Goal: Transaction & Acquisition: Download file/media

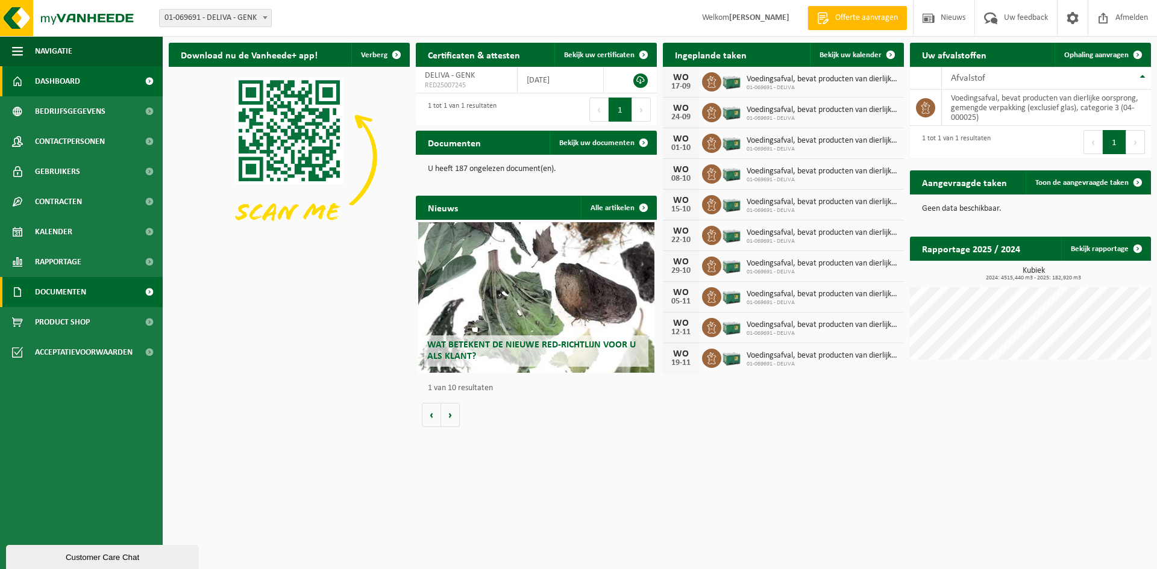
click at [91, 296] on link "Documenten" at bounding box center [81, 292] width 163 height 30
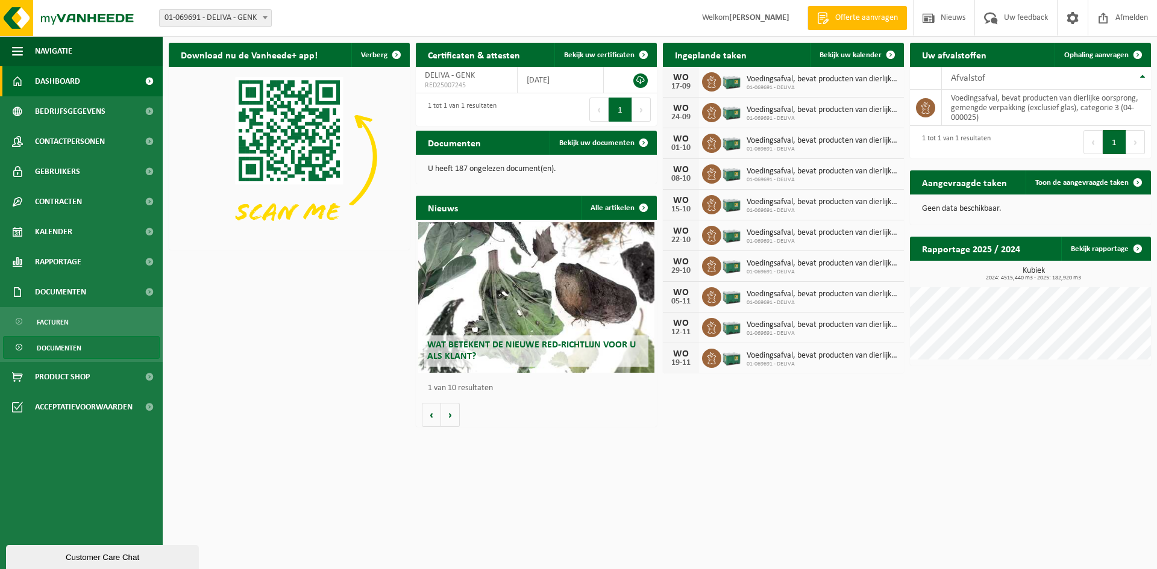
click at [57, 347] on span "Documenten" at bounding box center [59, 348] width 45 height 23
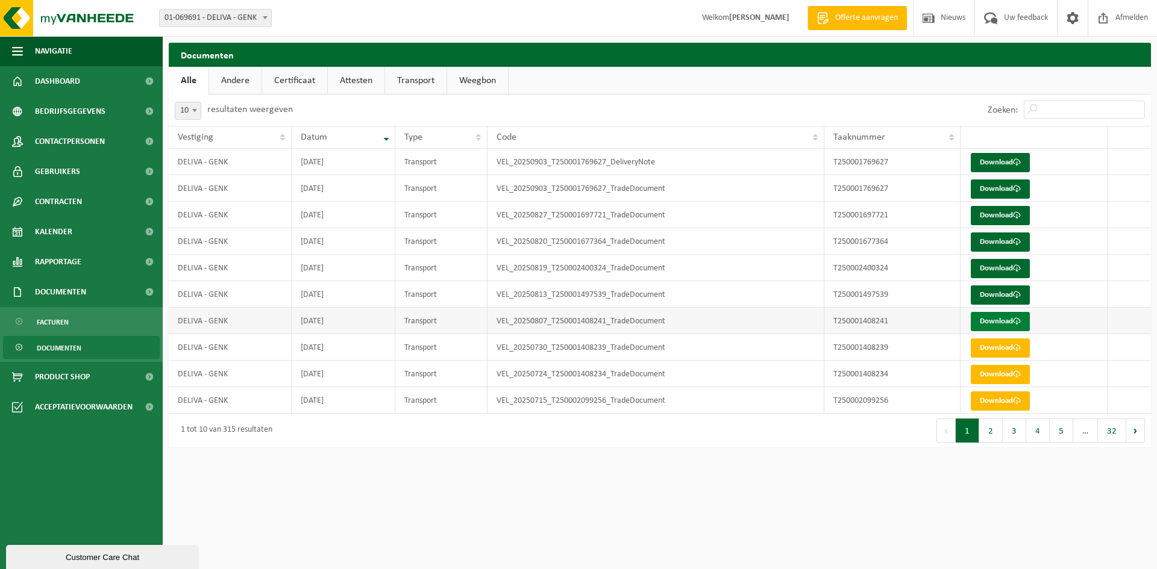
click at [981, 323] on link "Download" at bounding box center [1000, 321] width 59 height 19
click at [1000, 299] on link "Download" at bounding box center [1000, 295] width 59 height 19
click at [1003, 268] on link "Download" at bounding box center [1000, 268] width 59 height 19
click at [1002, 241] on link "Download" at bounding box center [1000, 242] width 59 height 19
click at [978, 218] on link "Download" at bounding box center [1000, 215] width 59 height 19
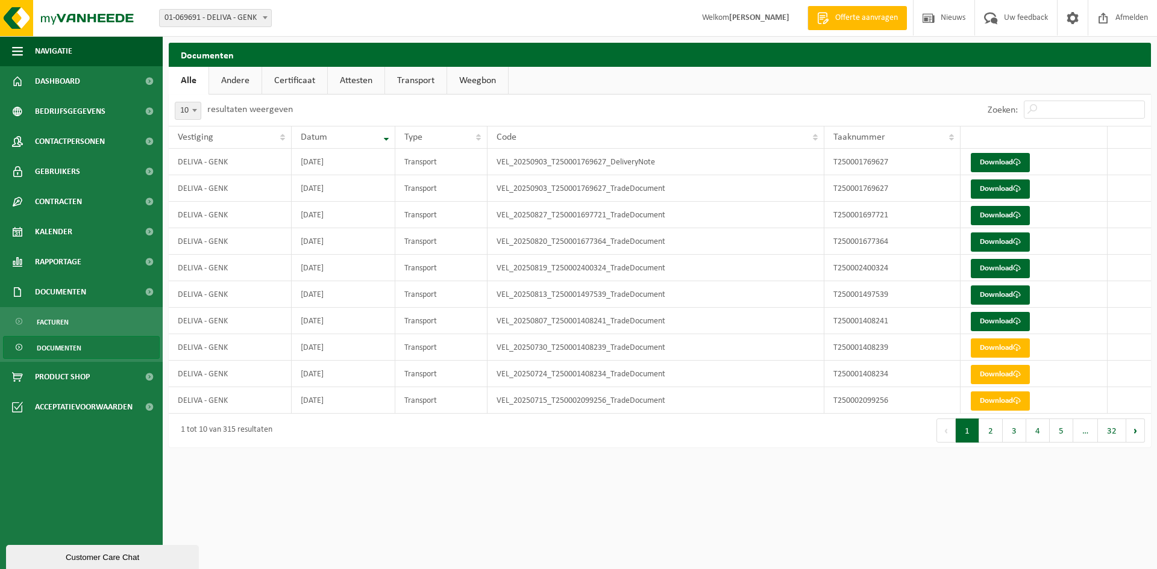
drag, startPoint x: 785, startPoint y: 478, endPoint x: 693, endPoint y: 590, distance: 145.6
drag, startPoint x: 693, startPoint y: 590, endPoint x: 1122, endPoint y: 19, distance: 714.7
click at [1122, 19] on span "Afmelden" at bounding box center [1131, 18] width 39 height 36
